Goal: Task Accomplishment & Management: Use online tool/utility

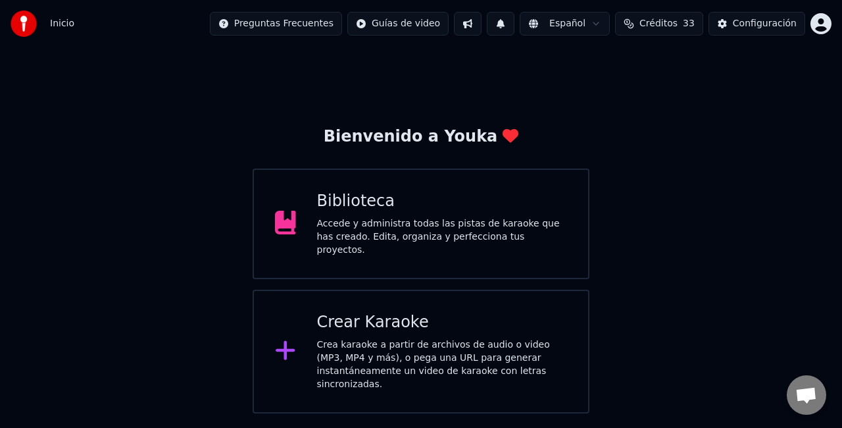
click at [364, 324] on div "Crear Karaoke" at bounding box center [442, 322] width 251 height 21
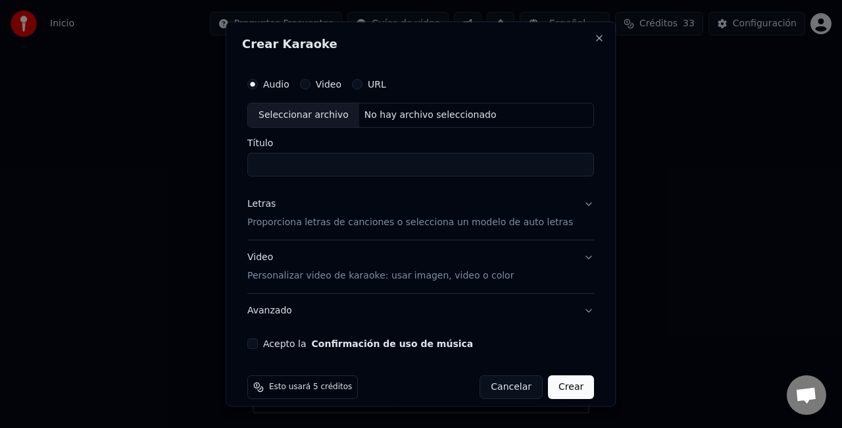
click at [288, 108] on div "Seleccionar archivo" at bounding box center [303, 115] width 111 height 24
click at [439, 167] on input "**********" at bounding box center [420, 164] width 347 height 24
type input "**********"
click at [445, 210] on div "Letras Proporciona letras de canciones o selecciona un modelo de auto letras" at bounding box center [410, 213] width 326 height 32
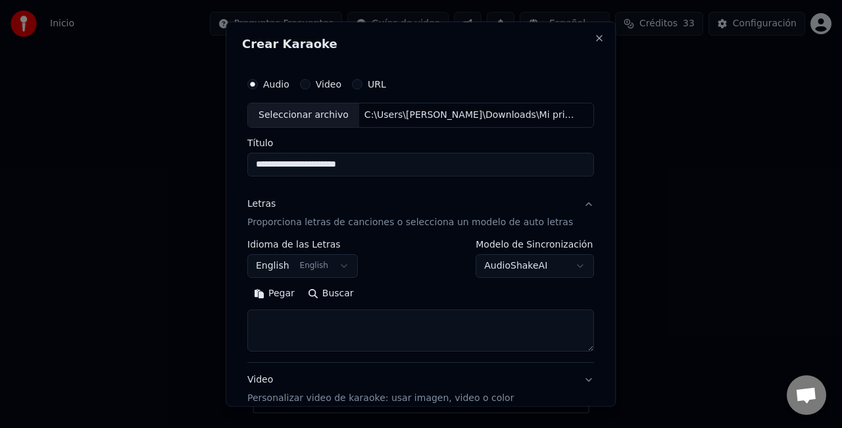
scroll to position [66, 0]
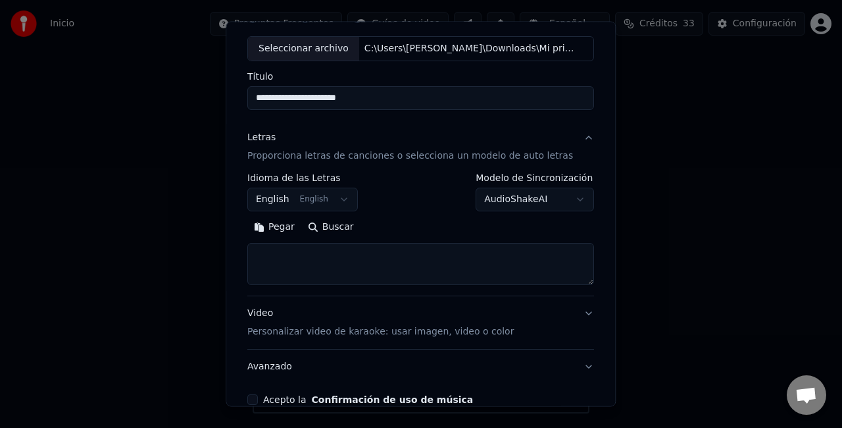
click at [274, 257] on textarea at bounding box center [420, 264] width 347 height 42
click at [279, 224] on button "Pegar" at bounding box center [274, 226] width 54 height 21
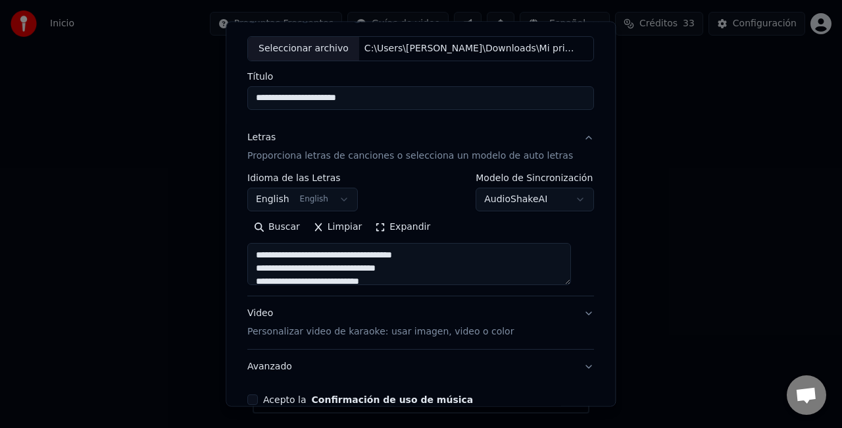
type textarea "**********"
click at [287, 195] on button "English English" at bounding box center [302, 199] width 110 height 24
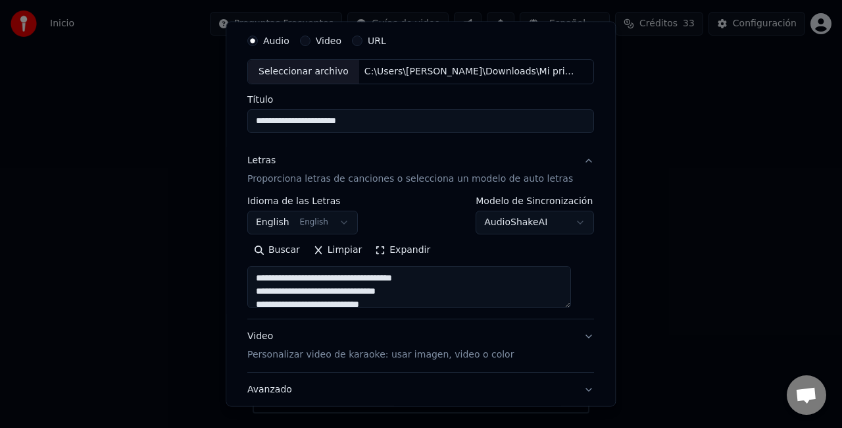
scroll to position [0, 0]
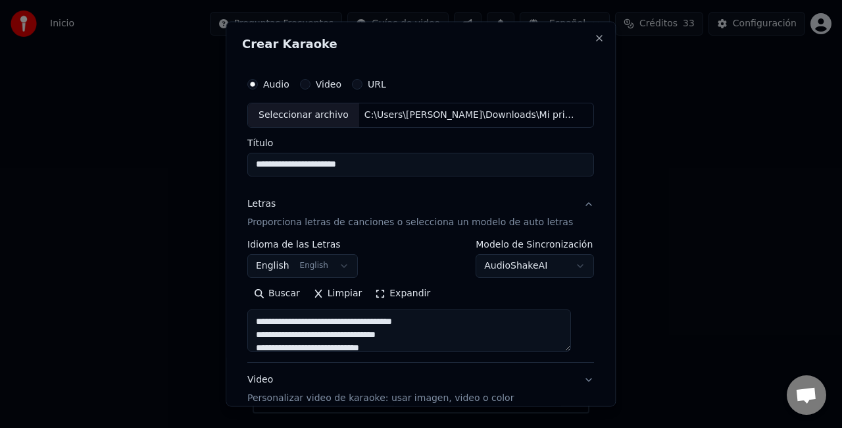
drag, startPoint x: 602, startPoint y: 118, endPoint x: 487, endPoint y: 77, distance: 123.0
click at [596, 61] on body "**********" at bounding box center [421, 206] width 842 height 413
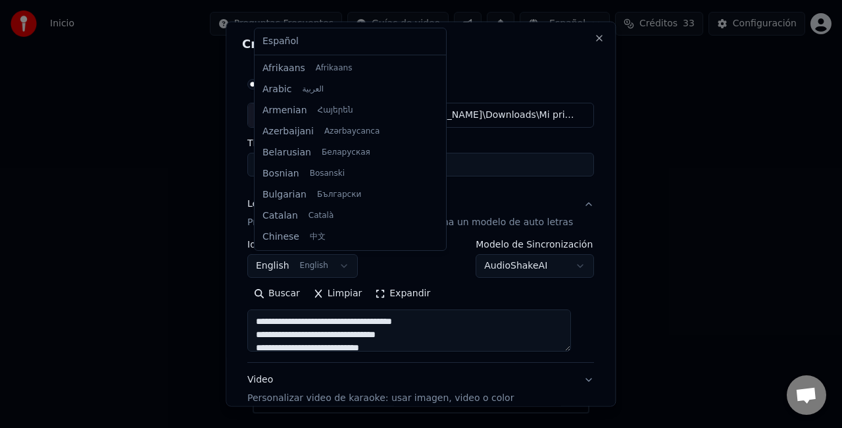
click at [276, 262] on body "**********" at bounding box center [421, 206] width 842 height 413
select select "**"
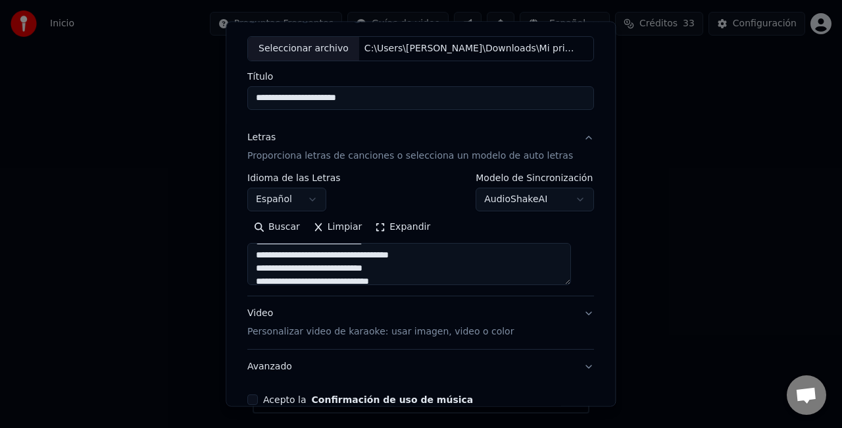
scroll to position [134, 0]
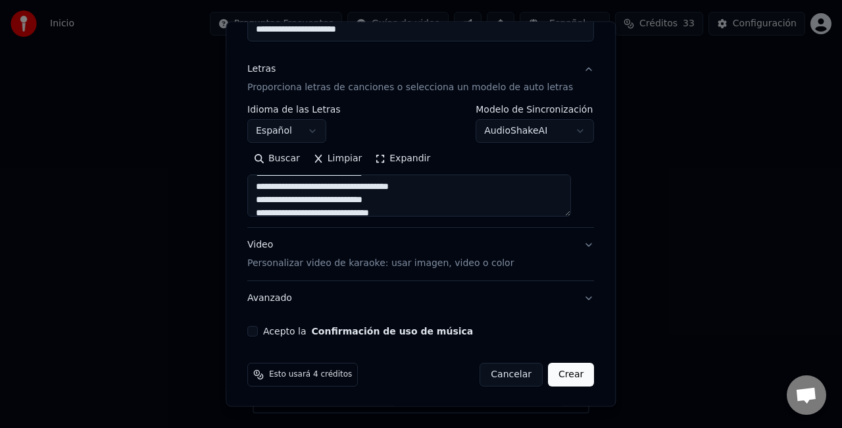
click at [473, 260] on p "Personalizar video de karaoke: usar imagen, video o color" at bounding box center [380, 263] width 266 height 13
type textarea "**********"
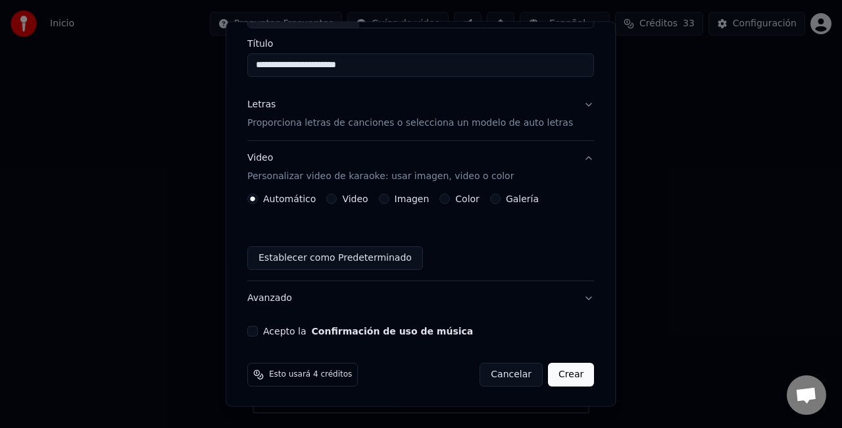
scroll to position [99, 0]
click at [387, 198] on button "Imagen" at bounding box center [384, 198] width 11 height 11
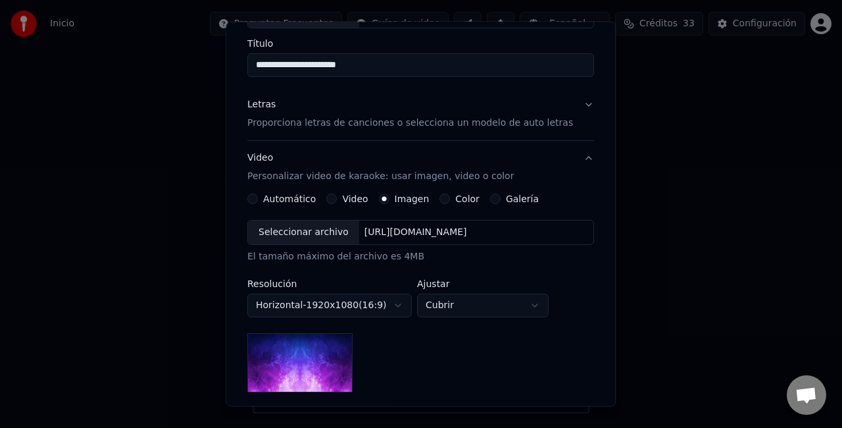
click at [328, 228] on div "Seleccionar archivo" at bounding box center [303, 232] width 111 height 24
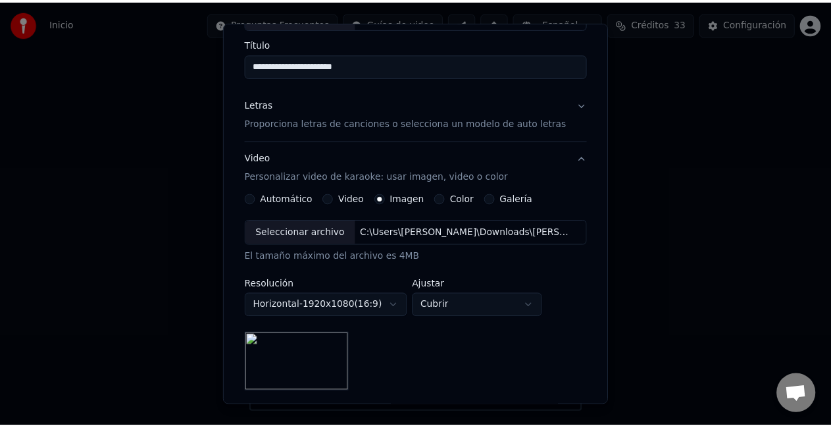
scroll to position [271, 0]
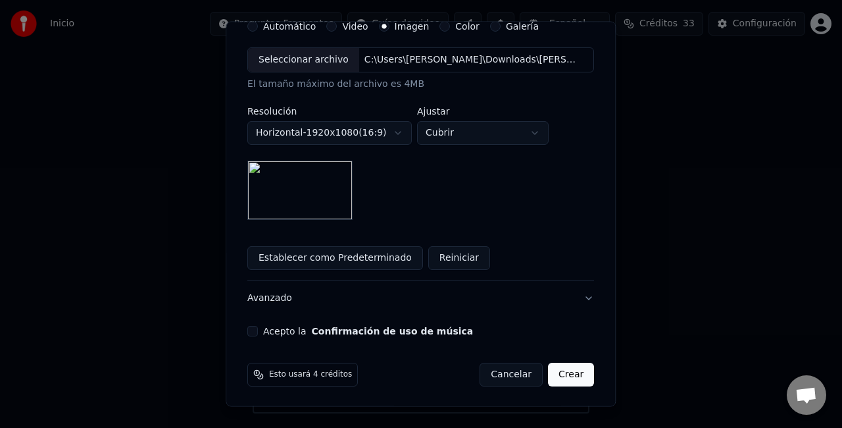
click at [258, 330] on button "Acepto la Confirmación de uso de música" at bounding box center [252, 331] width 11 height 11
click at [554, 374] on button "Crear" at bounding box center [571, 374] width 46 height 24
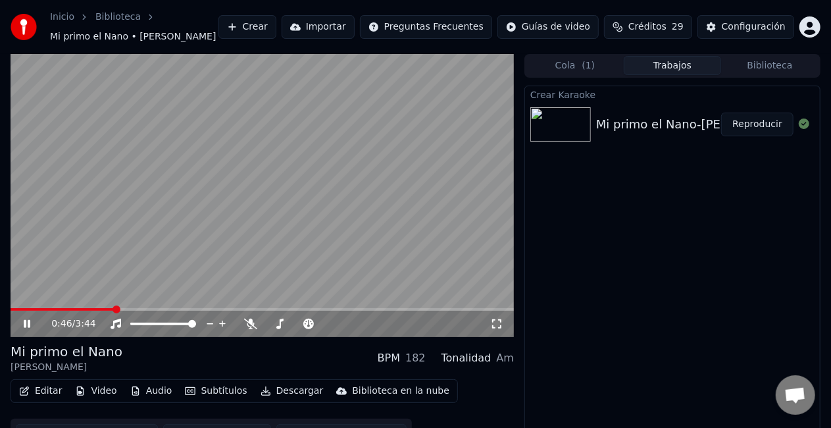
click at [114, 308] on span at bounding box center [62, 309] width 103 height 3
click at [12, 305] on video at bounding box center [262, 195] width 503 height 283
click at [11, 305] on span at bounding box center [15, 309] width 8 height 8
click at [26, 324] on icon at bounding box center [27, 323] width 8 height 9
click at [11, 313] on span at bounding box center [15, 309] width 8 height 8
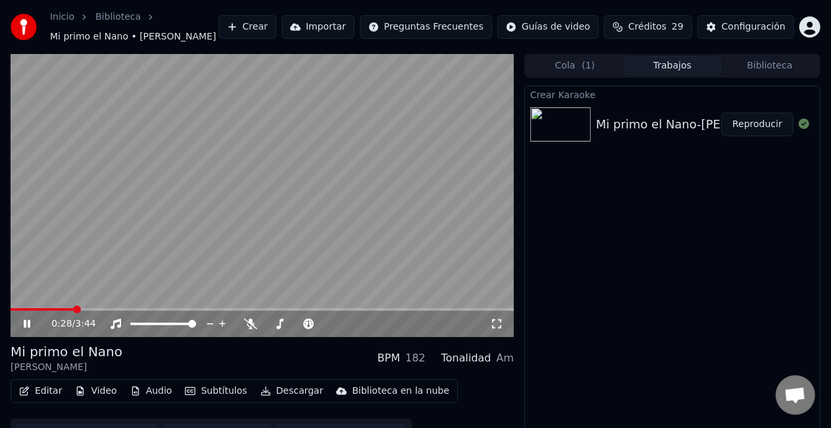
click at [23, 324] on icon at bounding box center [36, 323] width 30 height 11
click at [23, 324] on icon at bounding box center [27, 323] width 8 height 9
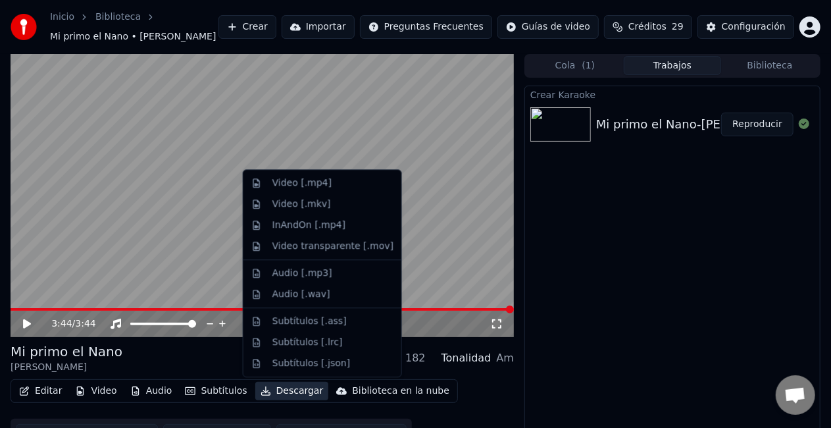
click at [286, 395] on button "Descargar" at bounding box center [292, 390] width 74 height 18
click at [295, 183] on div "Video [.mp4]" at bounding box center [301, 182] width 59 height 13
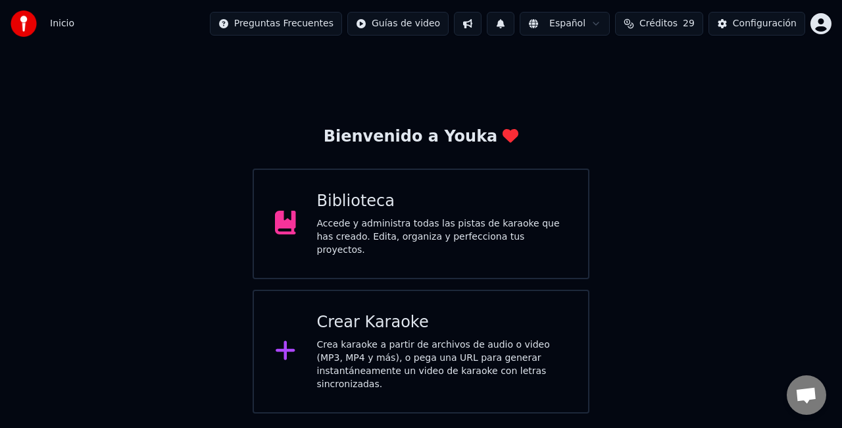
click at [441, 225] on div "Accede y administra todas las pistas de karaoke que has creado. Edita, organiza…" at bounding box center [442, 236] width 251 height 39
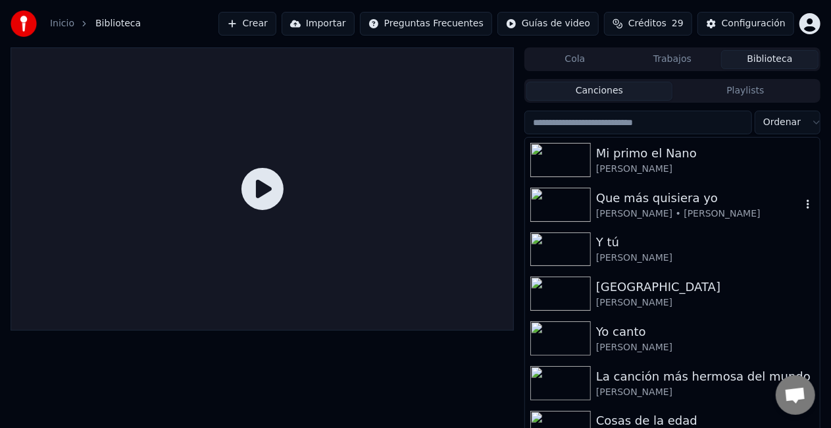
click at [690, 201] on div "Que más quisiera yo" at bounding box center [698, 198] width 205 height 18
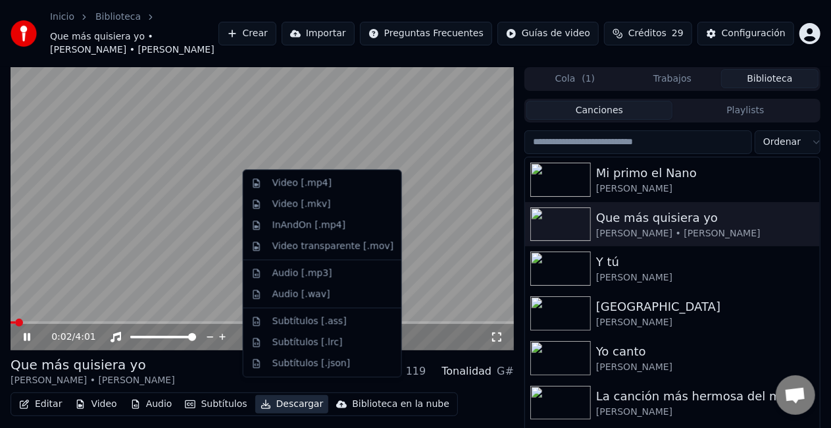
click at [289, 395] on button "Descargar" at bounding box center [292, 404] width 74 height 18
click at [287, 185] on div "Video [.mp4]" at bounding box center [301, 182] width 59 height 13
